Goal: Check status

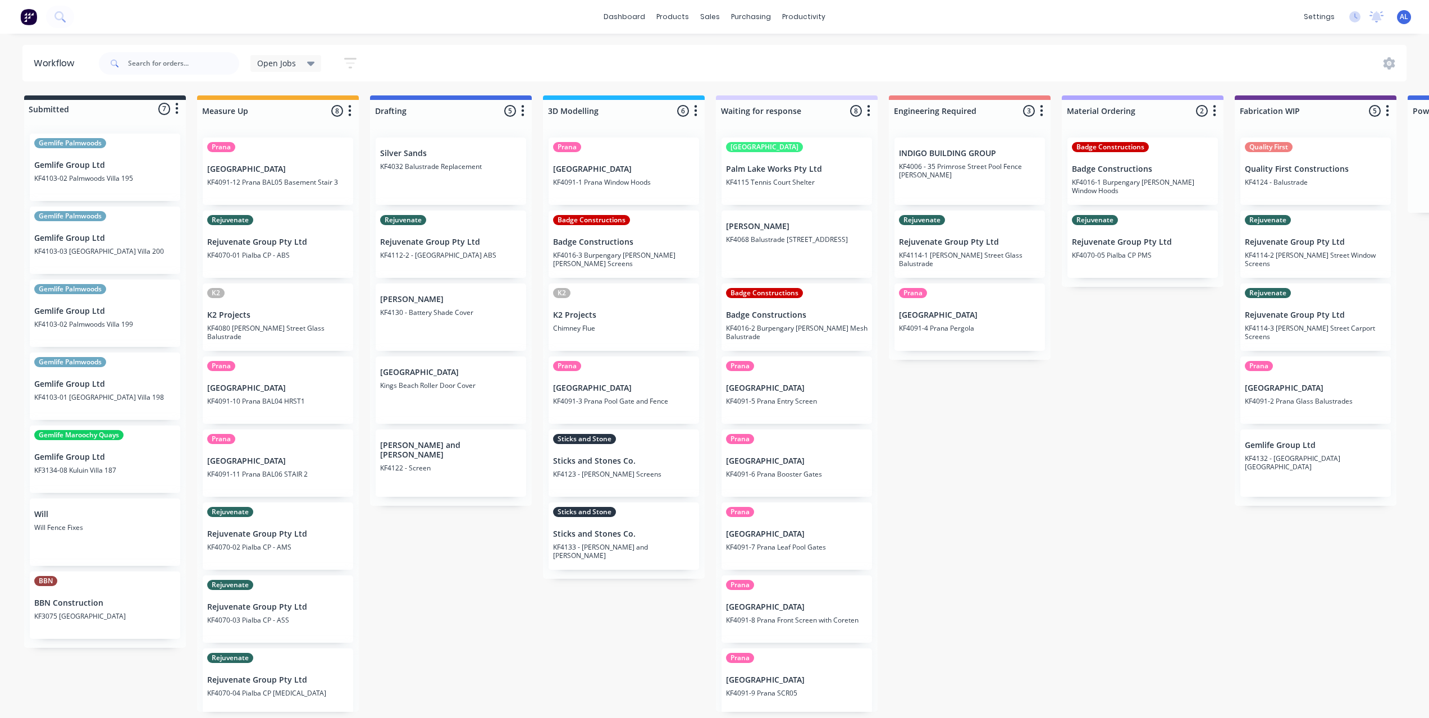
scroll to position [4, 0]
click at [611, 654] on div "Submitted 7 Status colour #273444 hex #273444 Save Cancel Summaries Total order…" at bounding box center [1335, 403] width 2687 height 617
click at [1008, 545] on div "Submitted 7 Status colour #273444 hex #273444 Save Cancel Summaries Total order…" at bounding box center [1335, 403] width 2687 height 617
click at [604, 648] on div "Submitted 7 Status colour #273444 hex #273444 Save Cancel Summaries Total order…" at bounding box center [1335, 403] width 2687 height 617
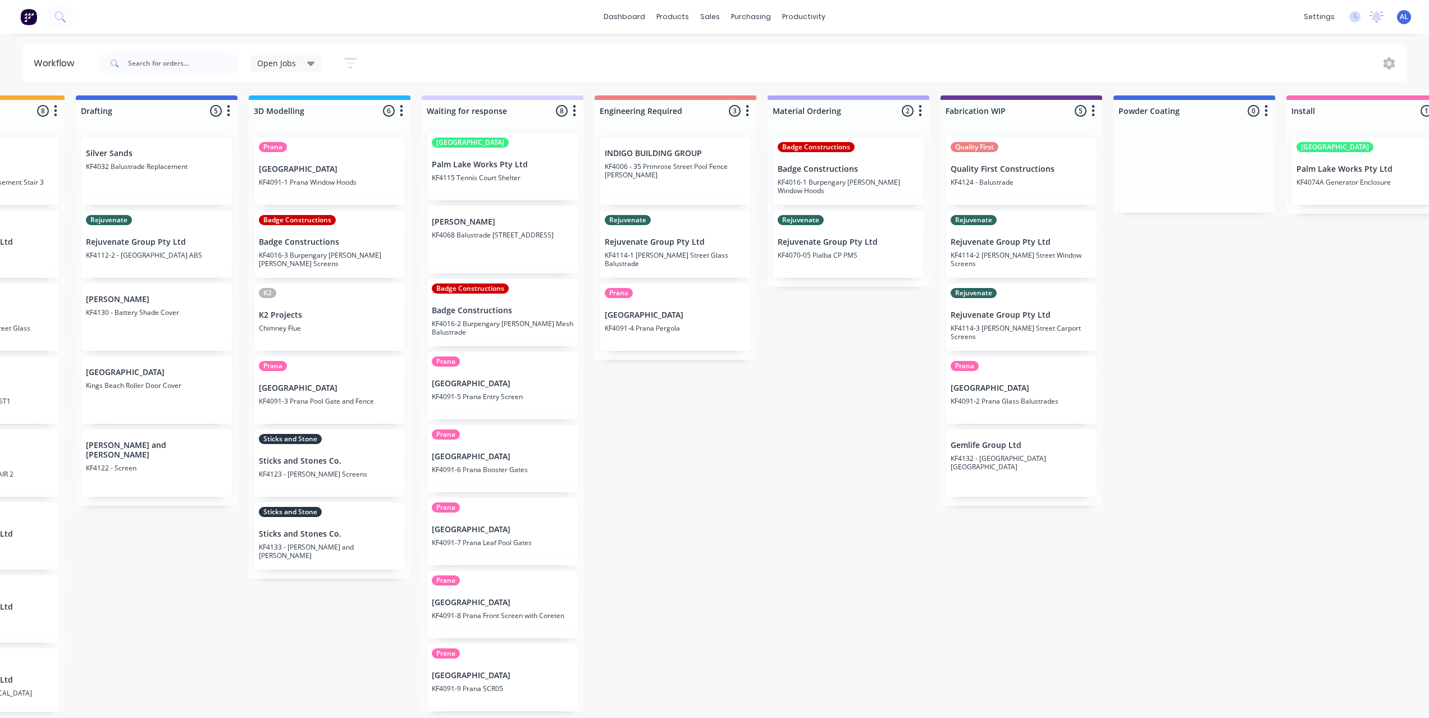
scroll to position [2, 0]
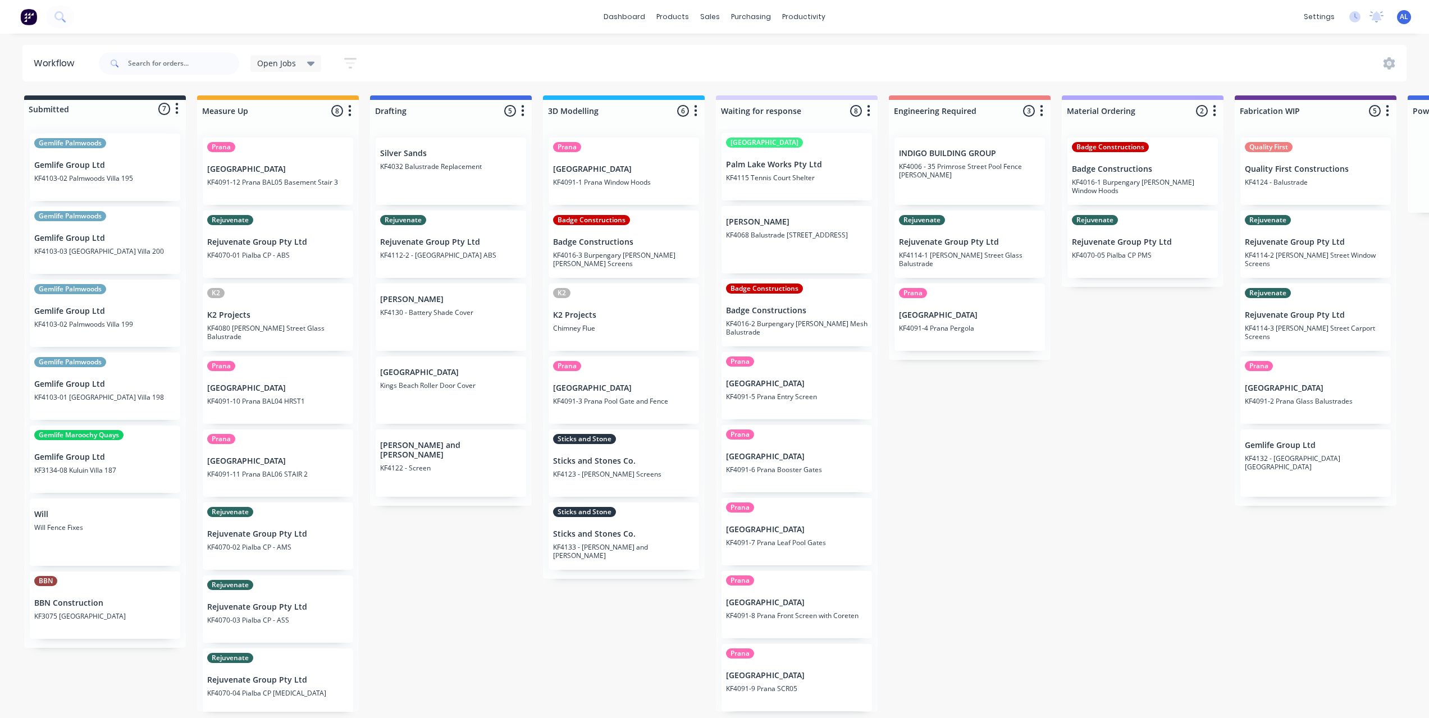
click at [423, 598] on div "Submitted 7 Status colour #273444 hex #273444 Save Cancel Summaries Total order…" at bounding box center [1335, 403] width 2687 height 617
click at [562, 651] on div "Submitted 7 Status colour #273444 hex #273444 Save Cancel Summaries Total order…" at bounding box center [1335, 403] width 2687 height 617
click at [1009, 535] on div "Submitted 7 Status colour #273444 hex #273444 Save Cancel Summaries Total order…" at bounding box center [1335, 403] width 2687 height 617
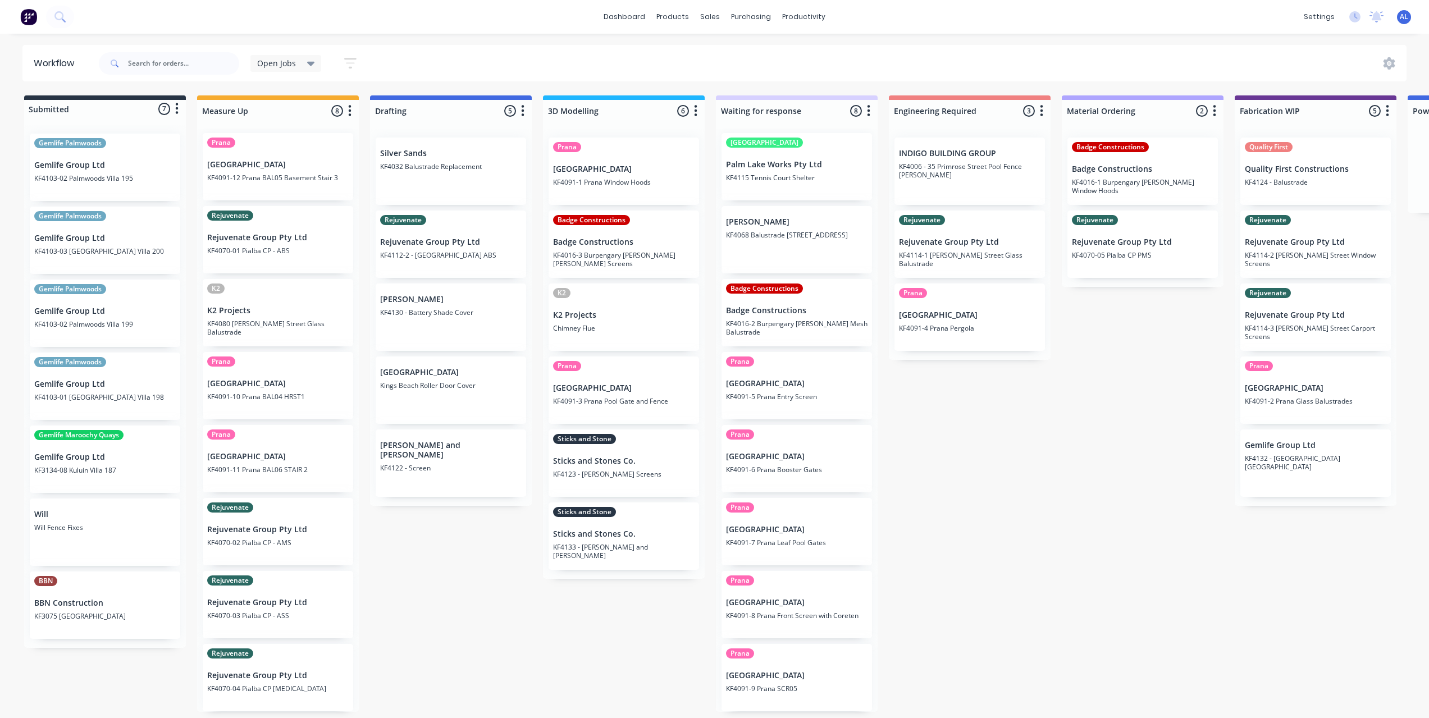
click at [1009, 535] on div "Submitted 7 Status colour #273444 hex #273444 Save Cancel Summaries Total order…" at bounding box center [1335, 403] width 2687 height 617
click at [1002, 538] on div "Submitted 7 Status colour #273444 hex #273444 Save Cancel Summaries Total order…" at bounding box center [1335, 403] width 2687 height 617
